Goal: Find specific page/section: Find specific page/section

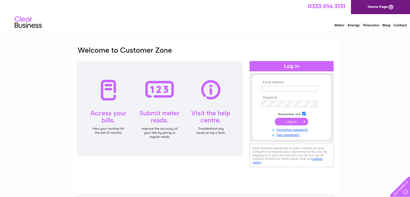
type input "[EMAIL_ADDRESS][DOMAIN_NAME]"
click at [291, 121] on input "submit" at bounding box center [291, 122] width 33 height 8
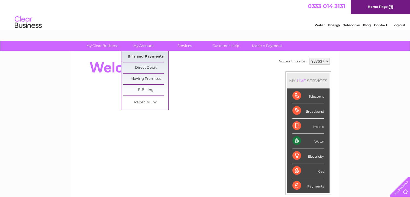
click at [141, 55] on link "Bills and Payments" at bounding box center [145, 56] width 45 height 11
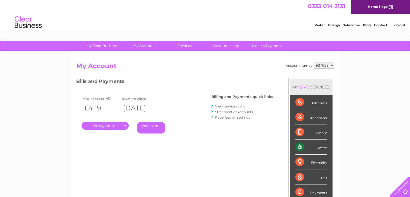
click at [109, 124] on link "." at bounding box center [105, 126] width 47 height 8
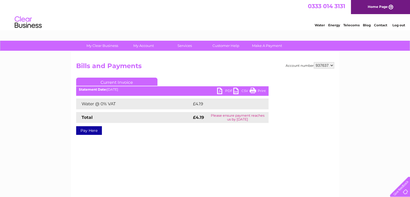
click at [217, 89] on link "PDF" at bounding box center [225, 92] width 16 height 8
